Goal: Task Accomplishment & Management: Use online tool/utility

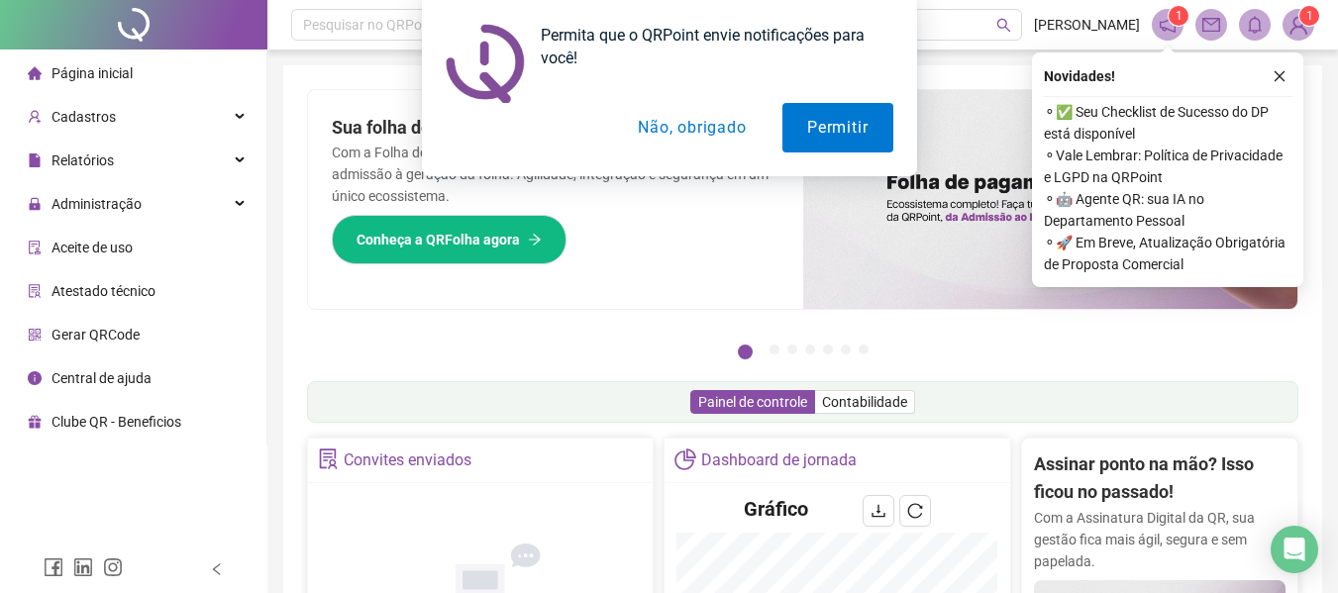
click at [1278, 72] on div "Permita que o QRPoint envie notificações para você! Permitir Não, obrigado" at bounding box center [669, 88] width 1338 height 176
click at [1280, 74] on div "Permita que o QRPoint envie notificações para você! Permitir Não, obrigado" at bounding box center [669, 88] width 1338 height 176
click at [1281, 74] on div "Permita que o QRPoint envie notificações para você! Permitir Não, obrigado" at bounding box center [669, 88] width 1338 height 176
click at [1279, 74] on div "Permita que o QRPoint envie notificações para você! Permitir Não, obrigado" at bounding box center [669, 88] width 1338 height 176
click at [727, 122] on button "Não, obrigado" at bounding box center [691, 128] width 157 height 50
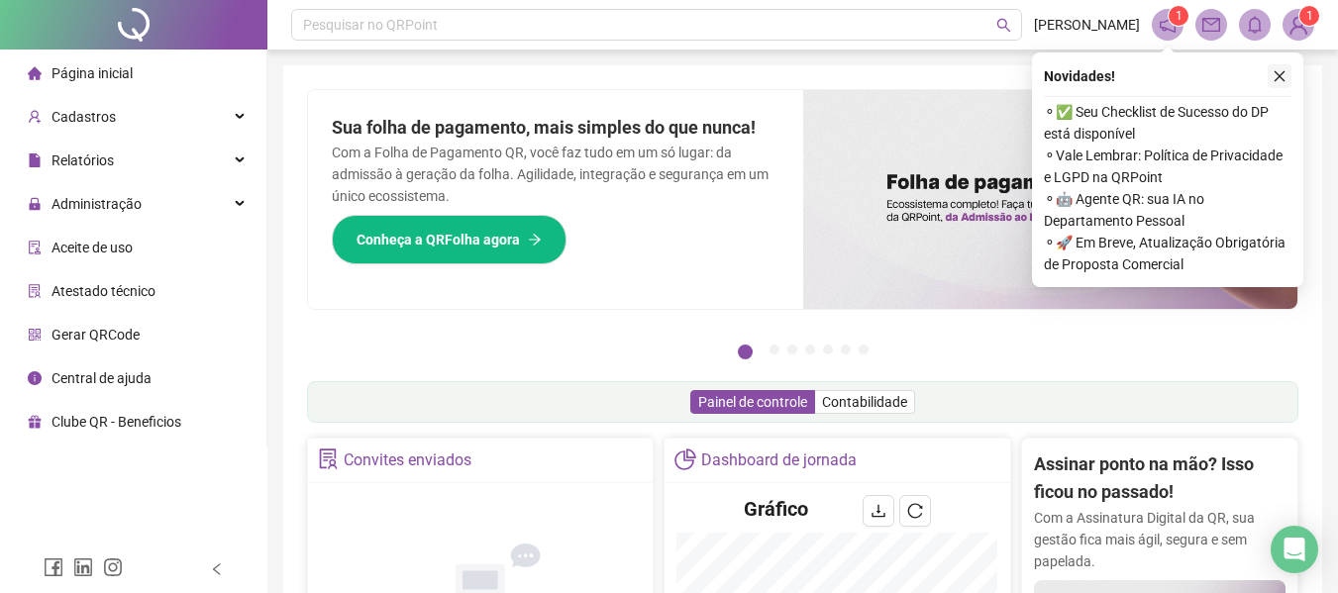
click at [1275, 83] on button "button" at bounding box center [1280, 76] width 24 height 24
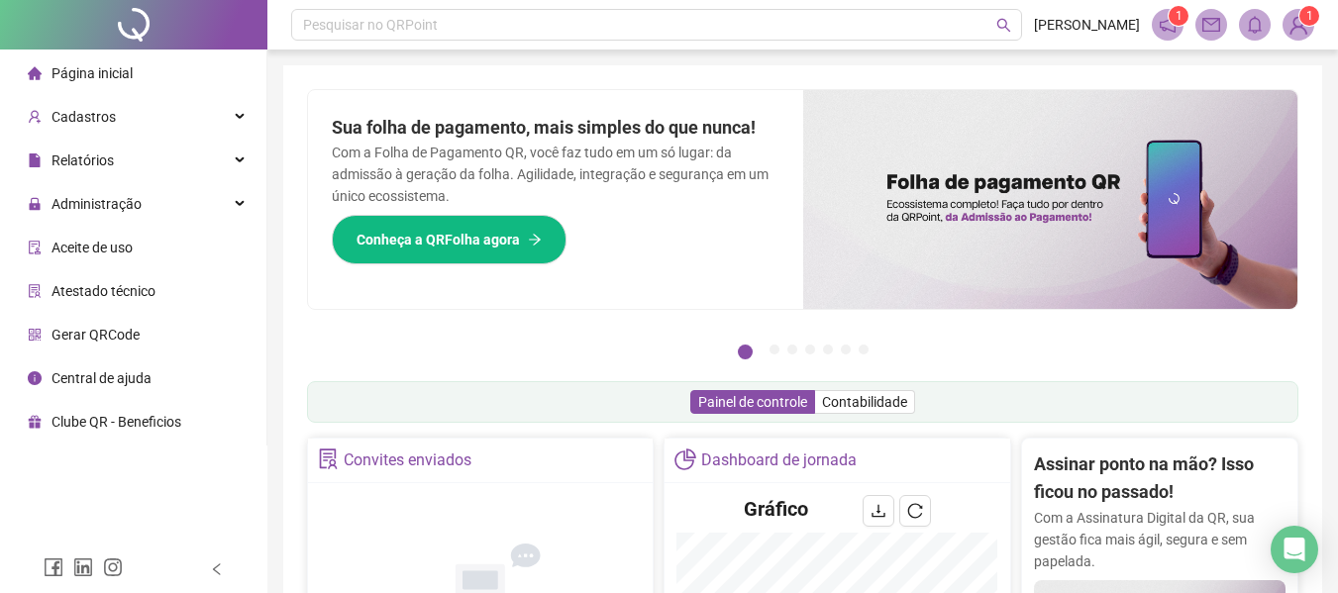
click at [124, 82] on div "Página inicial" at bounding box center [80, 73] width 105 height 40
click at [166, 199] on div "Administração" at bounding box center [133, 204] width 258 height 40
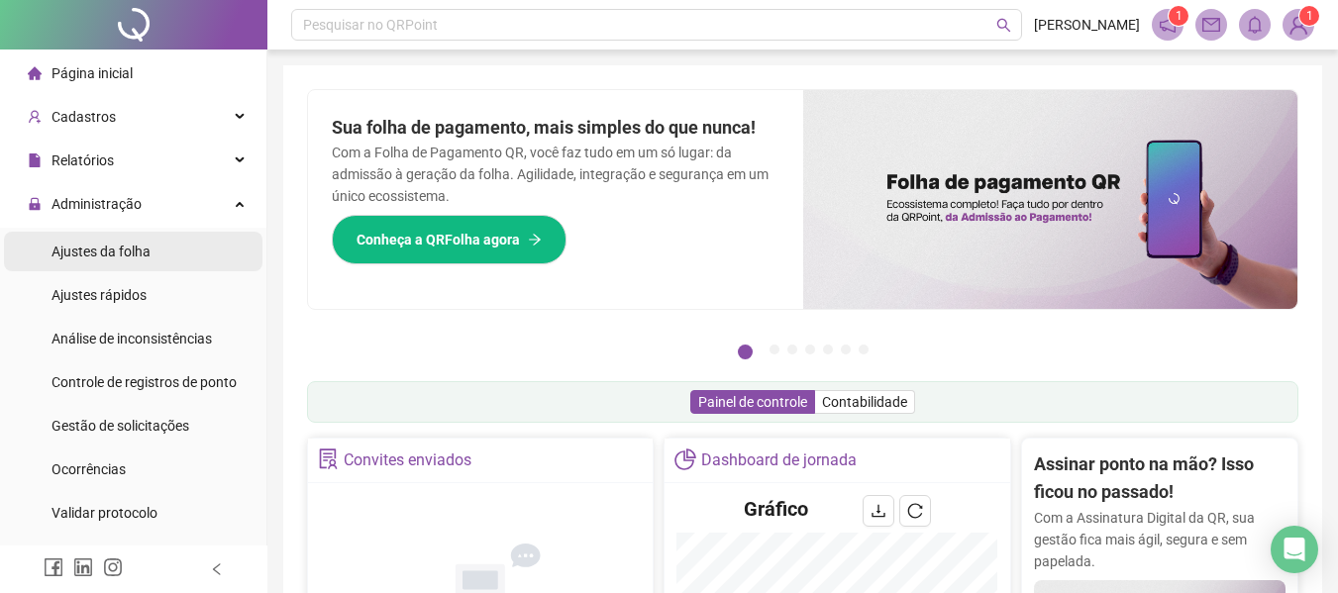
click at [171, 255] on li "Ajustes da folha" at bounding box center [133, 252] width 258 height 40
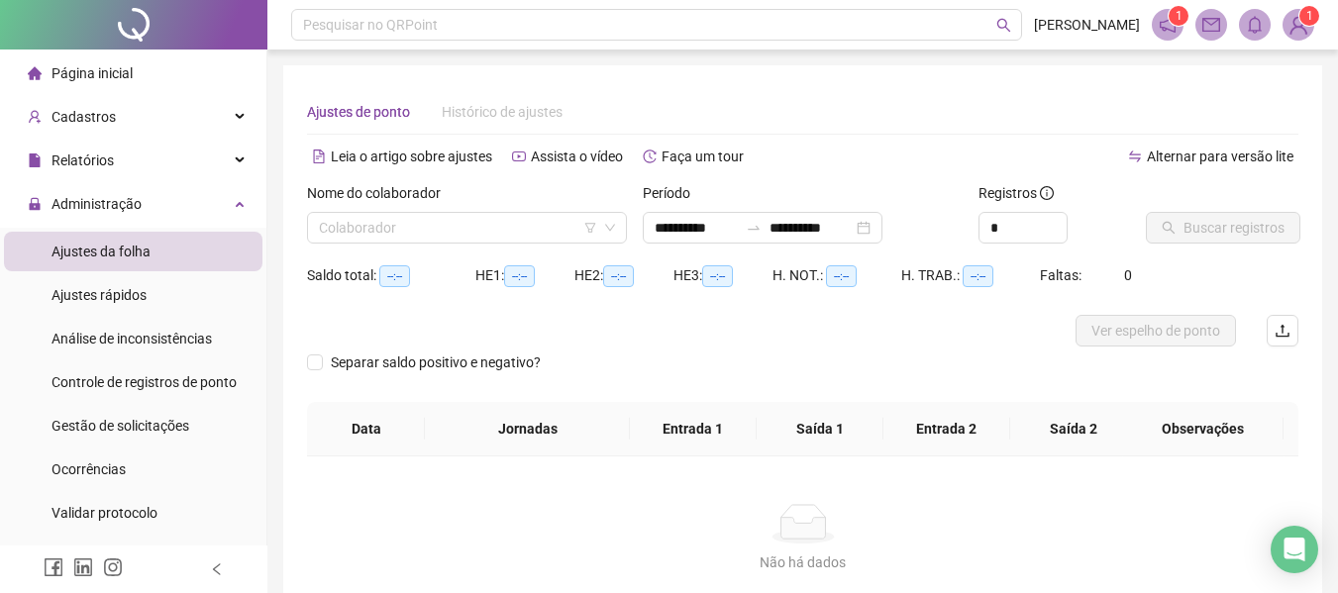
type input "**********"
click at [564, 236] on input "search" at bounding box center [458, 228] width 278 height 30
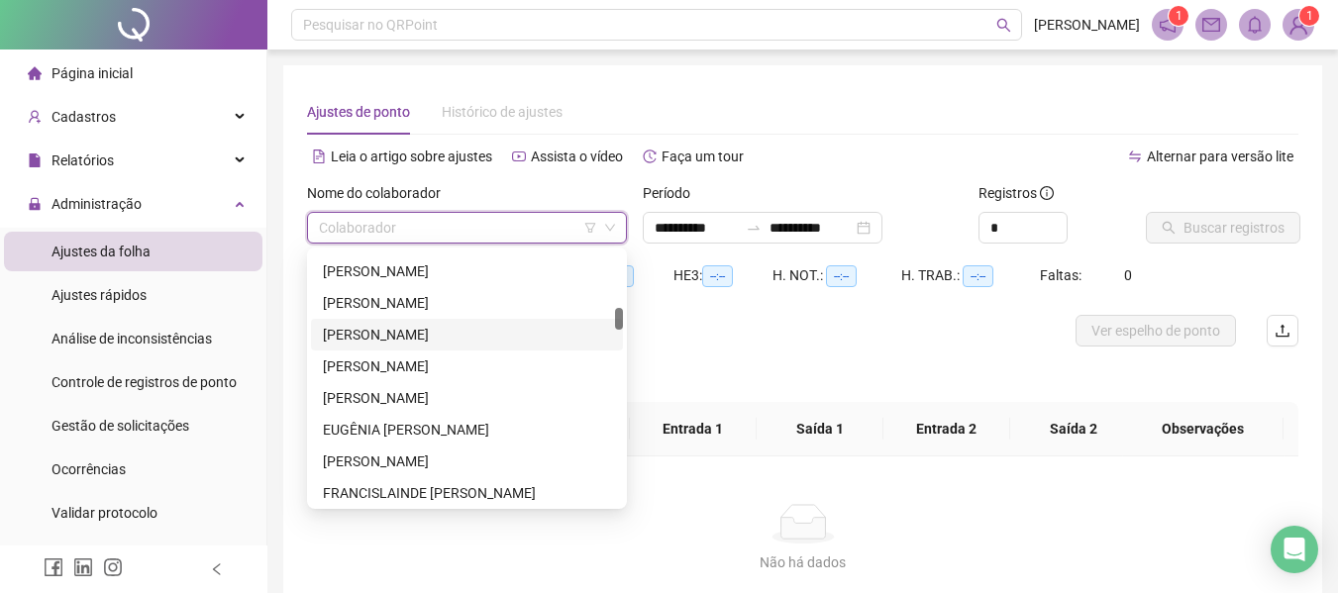
scroll to position [992, 0]
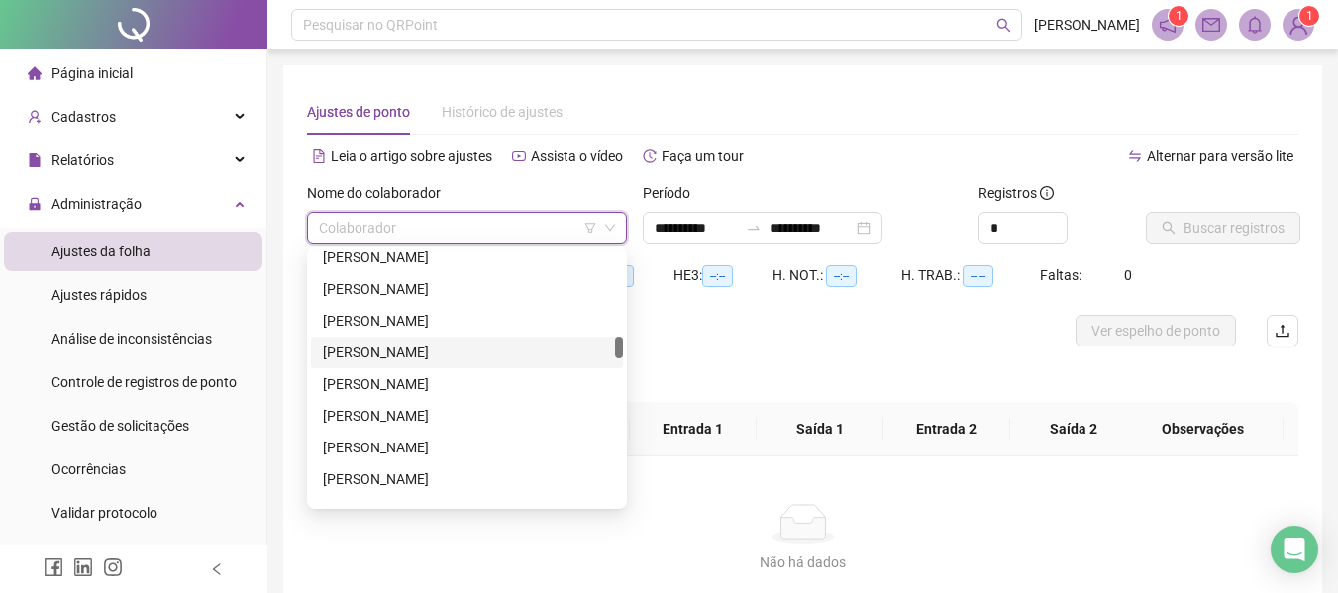
click at [430, 348] on div "[PERSON_NAME]" at bounding box center [467, 353] width 288 height 22
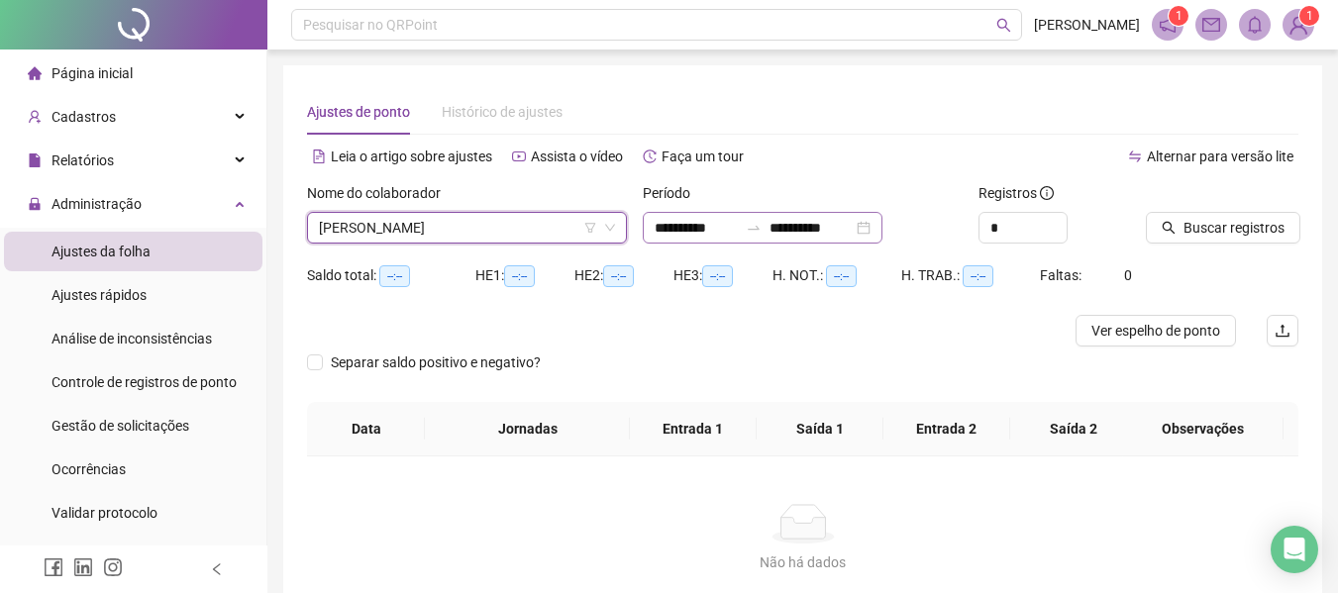
click at [761, 227] on div at bounding box center [754, 228] width 32 height 16
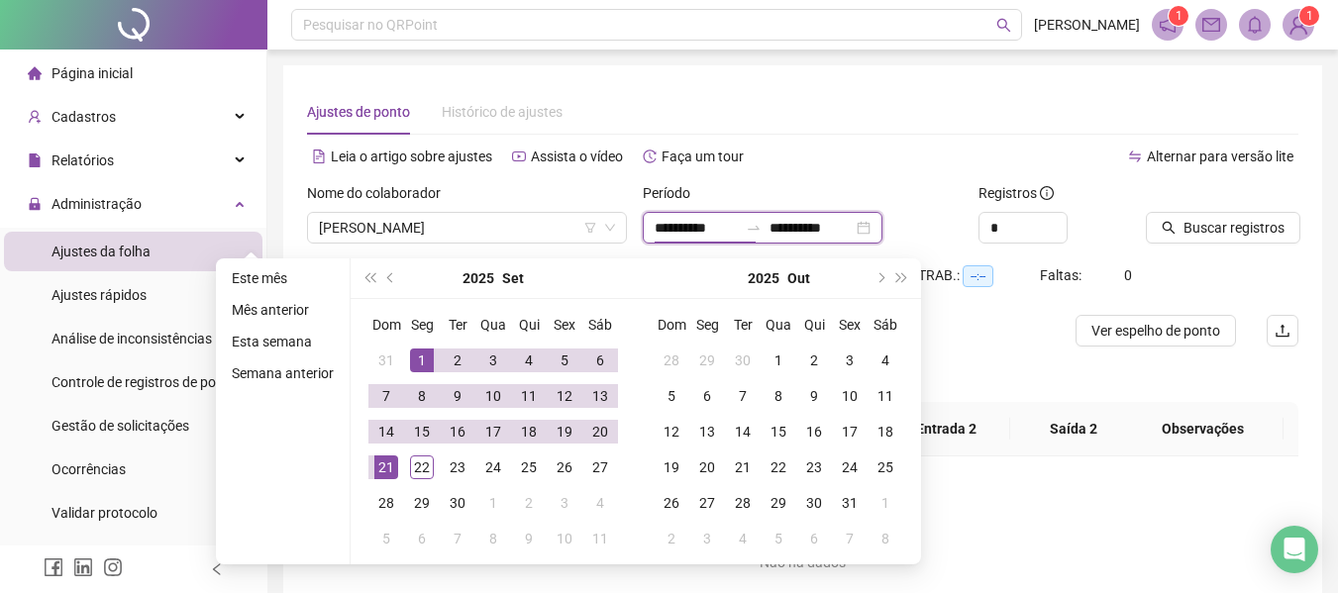
type input "**********"
click at [416, 355] on div "1" at bounding box center [422, 361] width 24 height 24
type input "**********"
click at [410, 470] on div "22" at bounding box center [422, 468] width 24 height 24
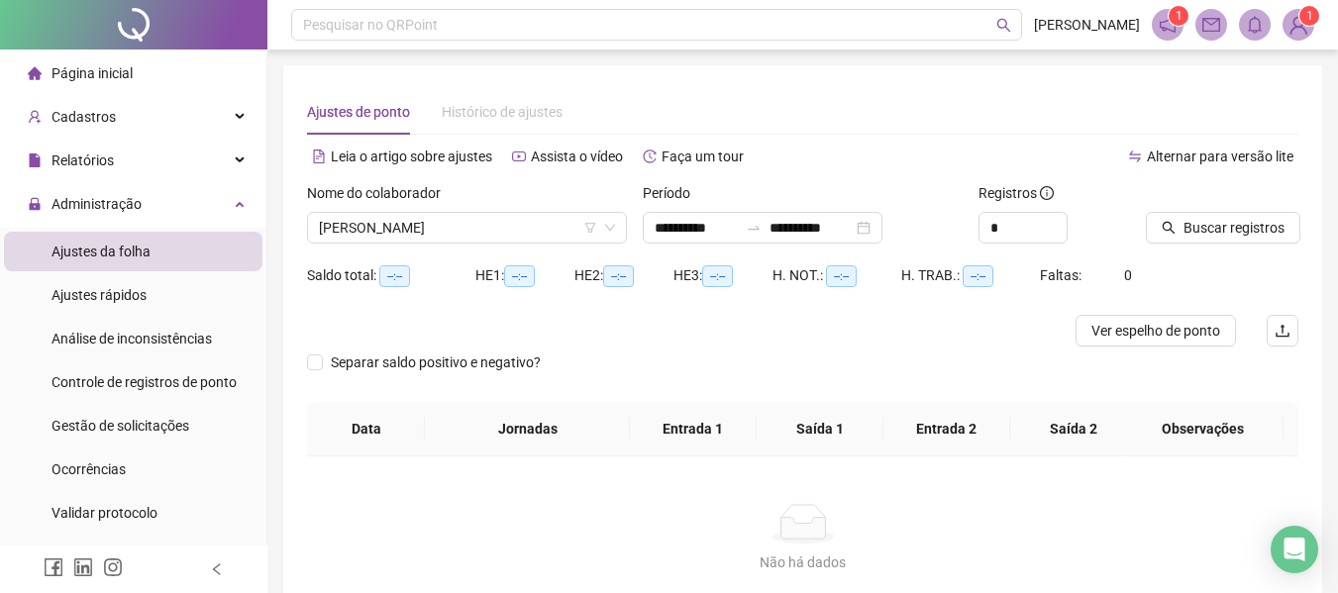
click at [1166, 245] on div "Buscar registros" at bounding box center [1222, 220] width 168 height 77
click at [1168, 231] on icon "search" at bounding box center [1169, 228] width 13 height 13
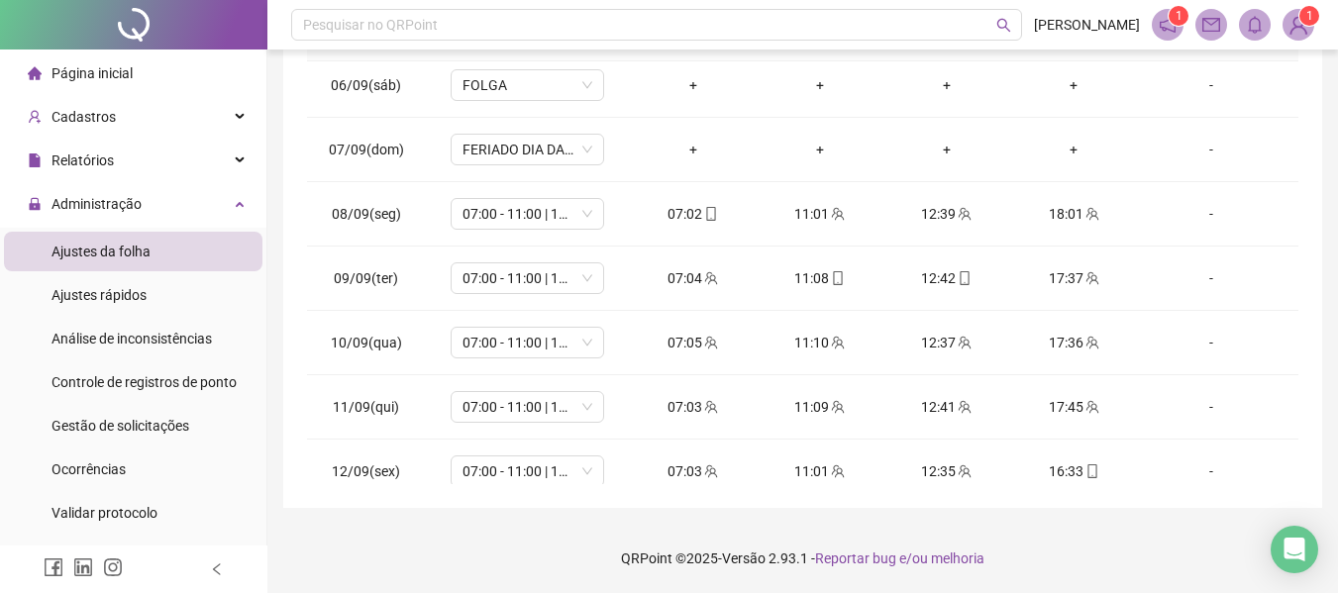
scroll to position [993, 0]
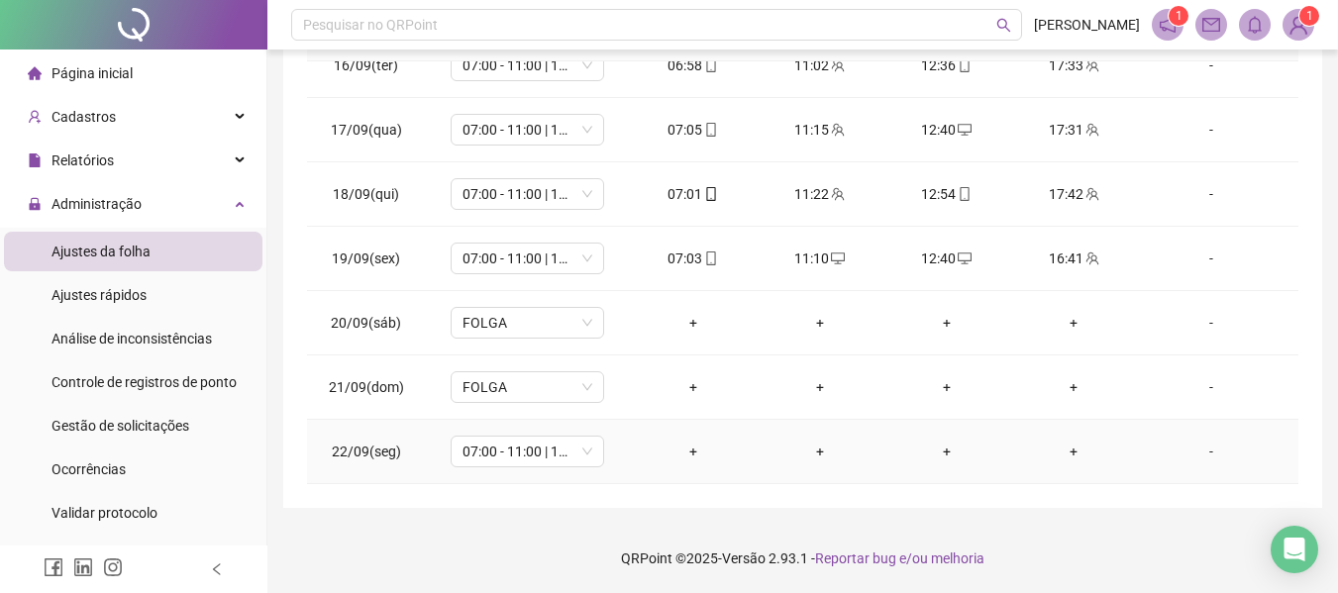
click at [688, 448] on div "+" at bounding box center [693, 452] width 95 height 22
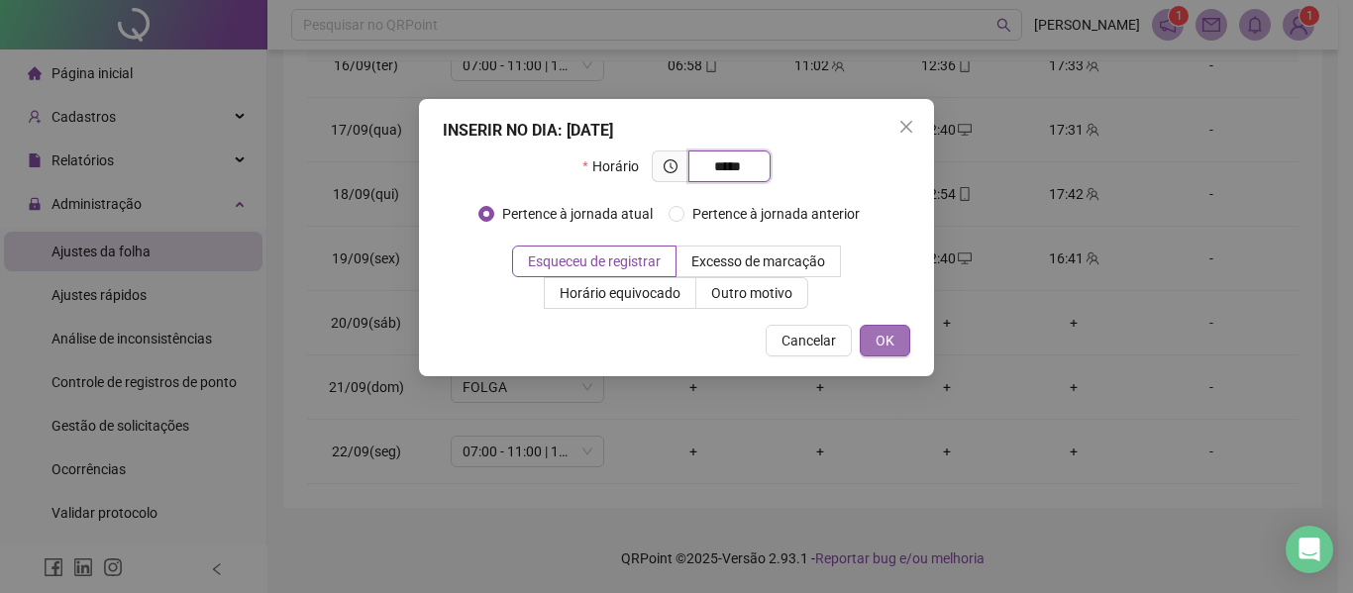
type input "*****"
click at [878, 335] on span "OK" at bounding box center [884, 341] width 19 height 22
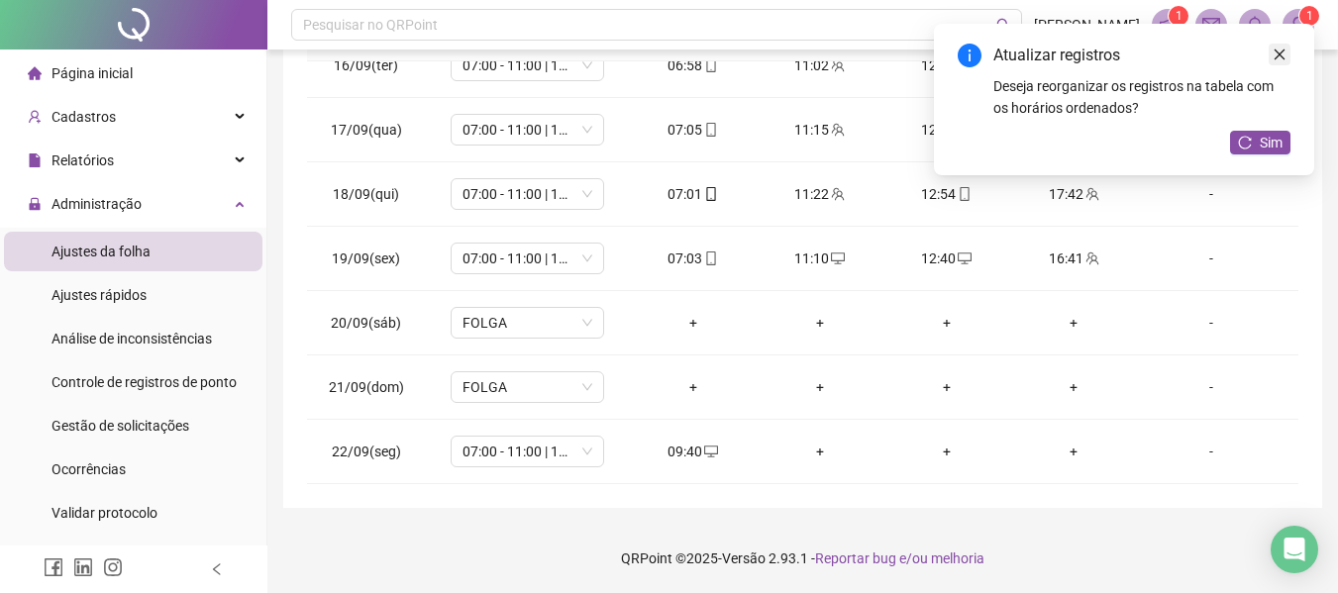
click at [1273, 53] on icon "close" at bounding box center [1279, 55] width 14 height 14
